Goal: Transaction & Acquisition: Purchase product/service

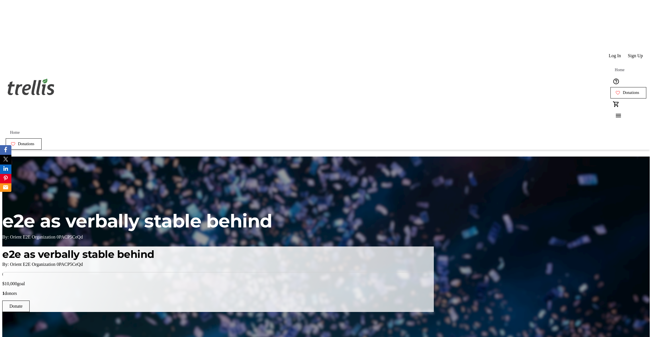
click at [176, 46] on div "Log In Sign Up Home Donations 0" at bounding box center [325, 86] width 647 height 81
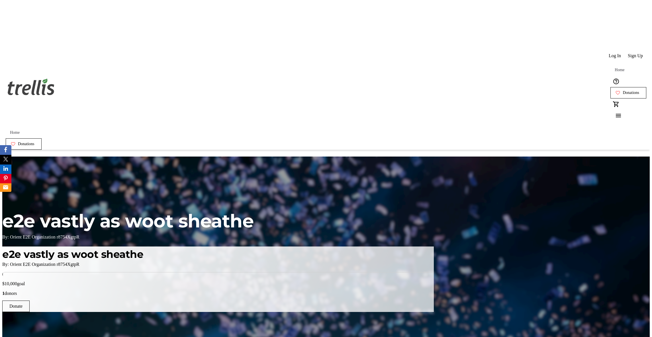
click at [615, 68] on span "Home" at bounding box center [620, 70] width 10 height 5
click at [607, 49] on span at bounding box center [614, 56] width 19 height 14
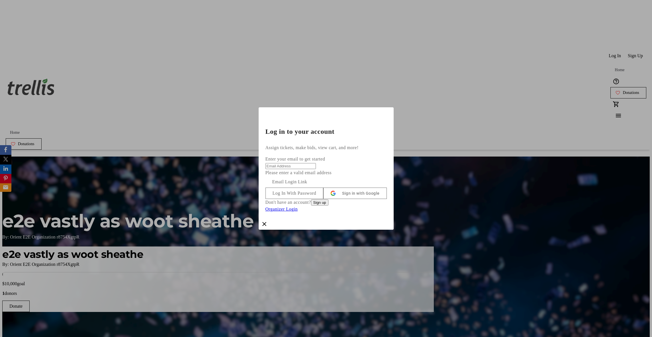
click at [436, 79] on div at bounding box center [326, 168] width 652 height 337
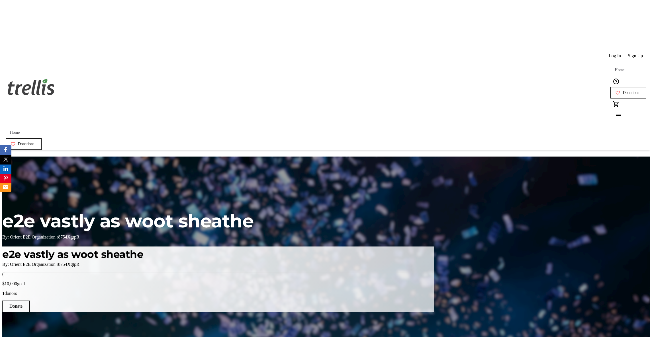
click at [619, 86] on span at bounding box center [628, 93] width 35 height 14
click at [623, 91] on span "Donations" at bounding box center [631, 93] width 17 height 5
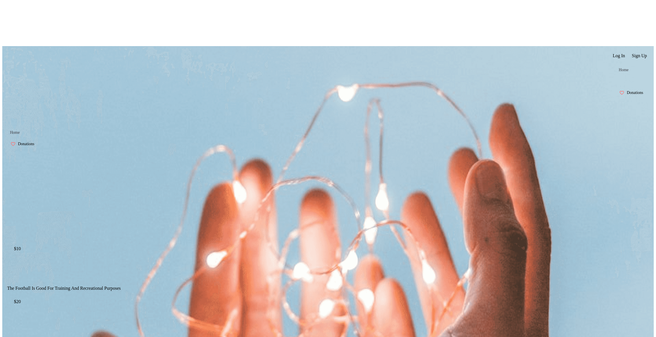
click at [619, 68] on span "Home" at bounding box center [624, 70] width 10 height 5
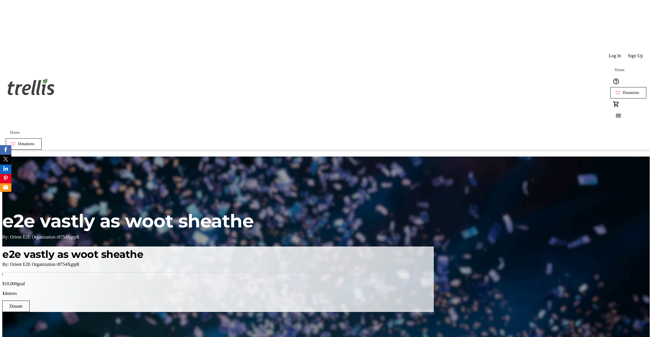
click at [623, 91] on span "Donations" at bounding box center [631, 93] width 17 height 5
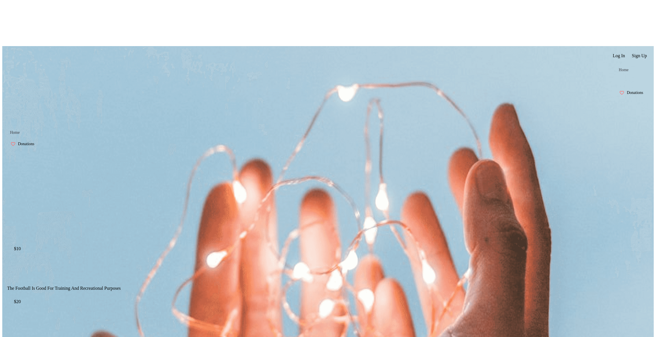
click at [619, 68] on span "Home" at bounding box center [624, 70] width 10 height 5
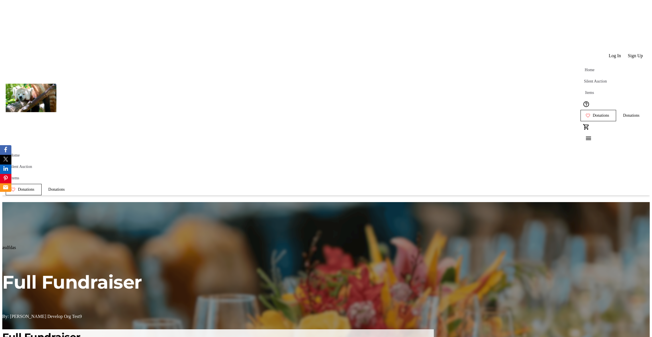
click at [623, 113] on span "Donations" at bounding box center [631, 115] width 17 height 5
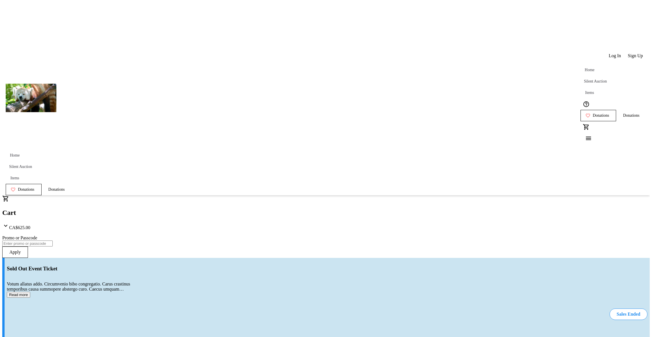
click at [593, 113] on span "Donations" at bounding box center [601, 115] width 17 height 5
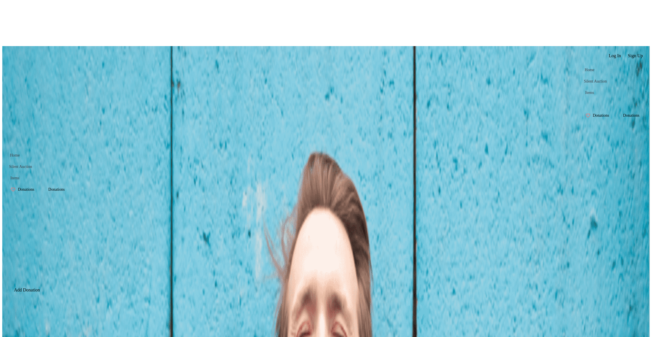
click at [585, 68] on span "Home" at bounding box center [590, 70] width 10 height 5
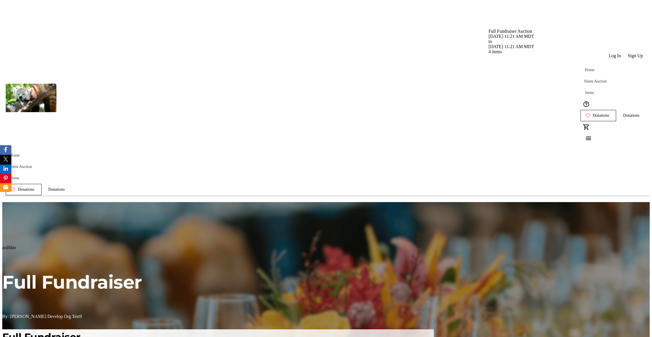
click at [584, 79] on span "Silent Auction" at bounding box center [595, 81] width 23 height 5
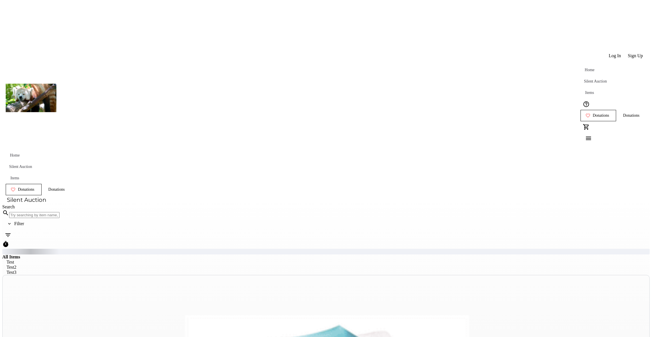
click at [585, 68] on span "Home" at bounding box center [590, 70] width 10 height 5
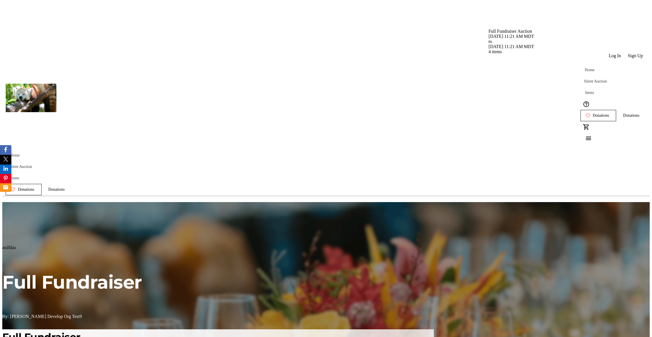
click at [584, 79] on span "Silent Auction" at bounding box center [595, 81] width 23 height 5
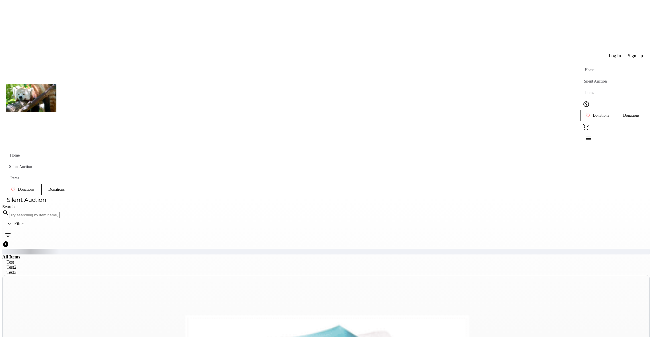
click at [585, 91] on span "Items" at bounding box center [589, 93] width 9 height 5
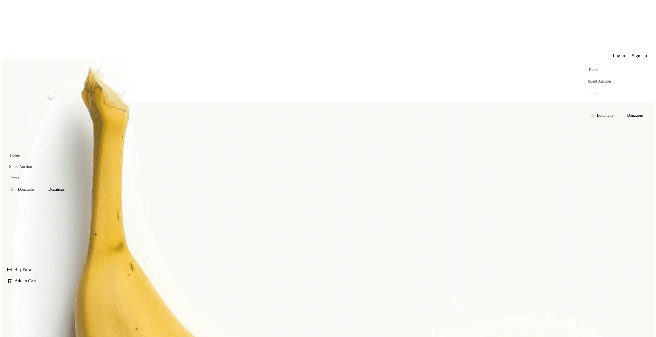
click at [585, 63] on span at bounding box center [594, 70] width 18 height 14
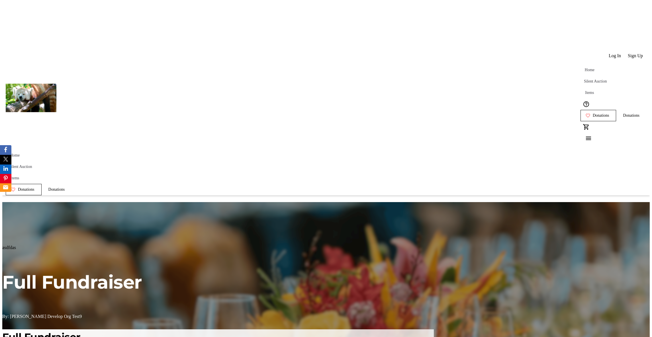
click at [623, 113] on span "Donations" at bounding box center [631, 115] width 17 height 5
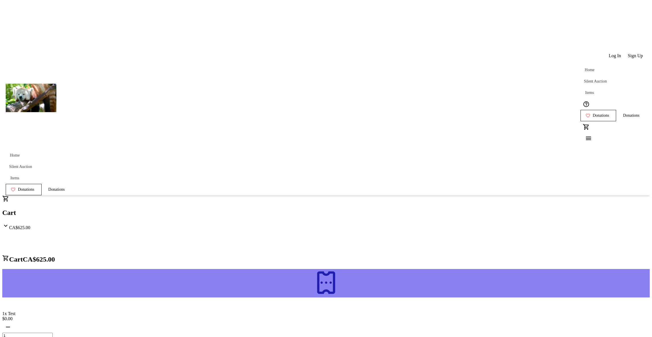
click at [593, 113] on span "Donations" at bounding box center [601, 115] width 17 height 5
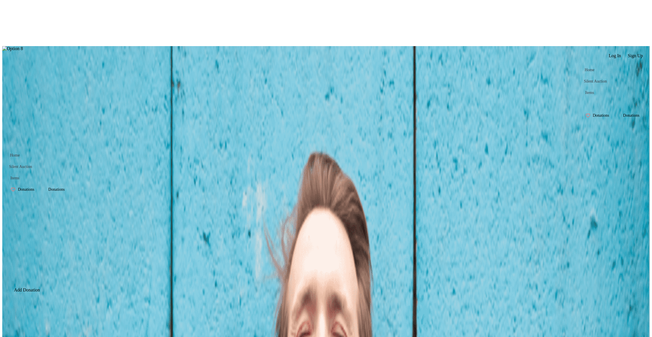
click at [580, 86] on span at bounding box center [589, 93] width 18 height 14
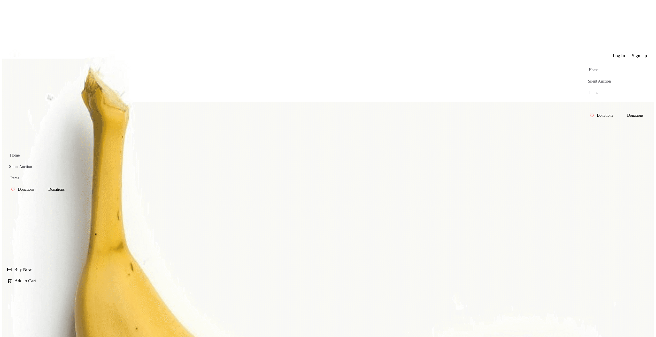
click at [589, 68] on span "Home" at bounding box center [594, 70] width 10 height 5
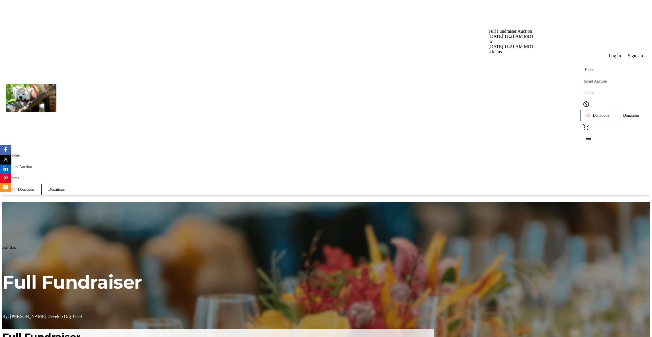
click at [584, 79] on span "Silent Auction" at bounding box center [595, 81] width 23 height 5
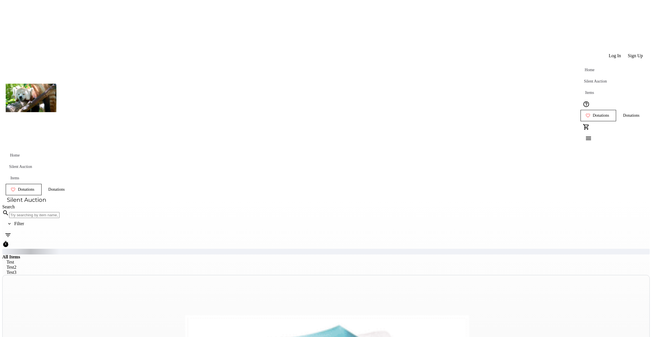
click at [585, 91] on span "Items" at bounding box center [589, 93] width 9 height 5
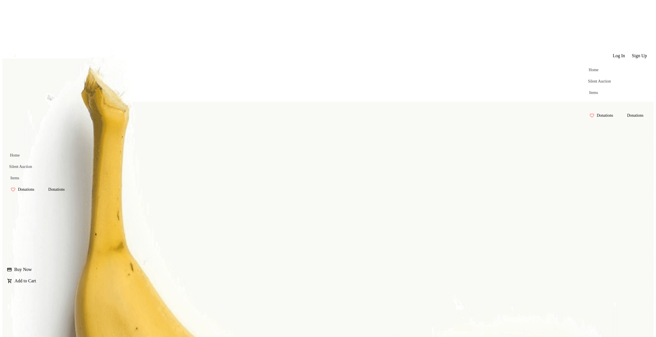
click at [589, 68] on span "Home" at bounding box center [594, 70] width 10 height 5
